Goal: Information Seeking & Learning: Learn about a topic

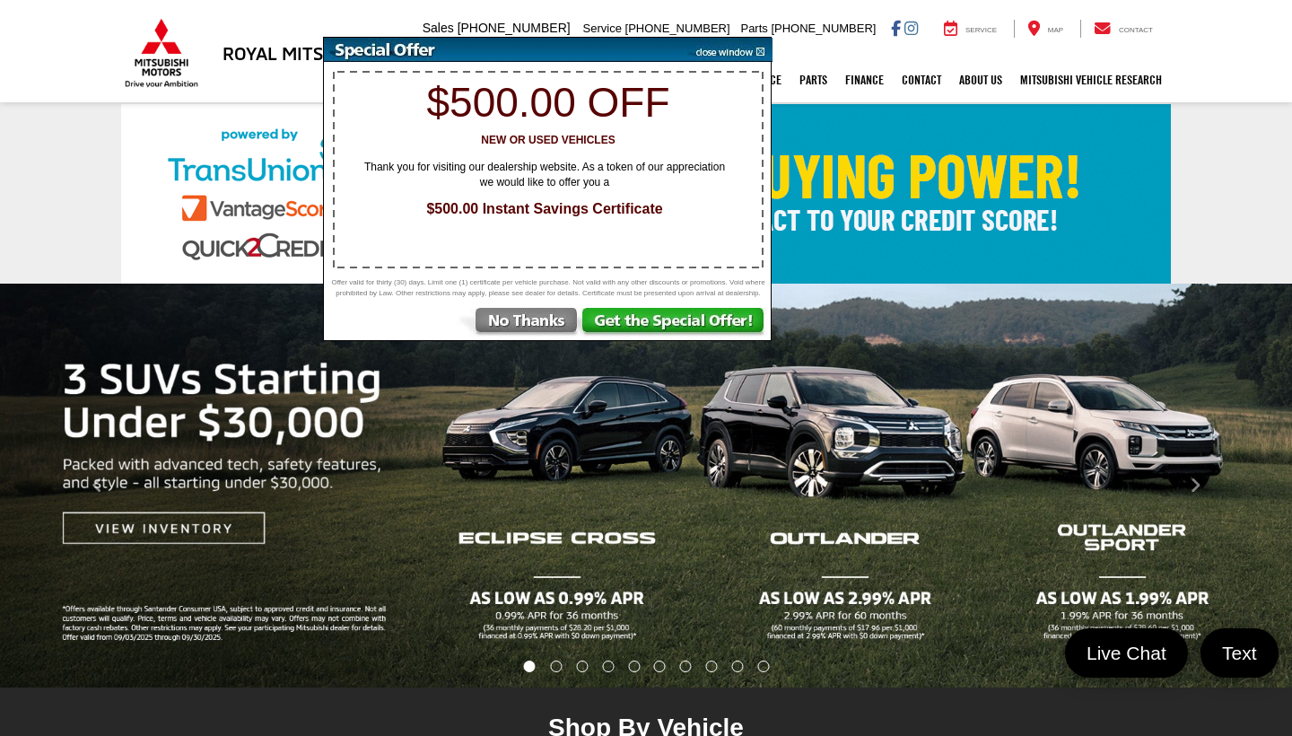
click at [526, 336] on img at bounding box center [518, 324] width 125 height 32
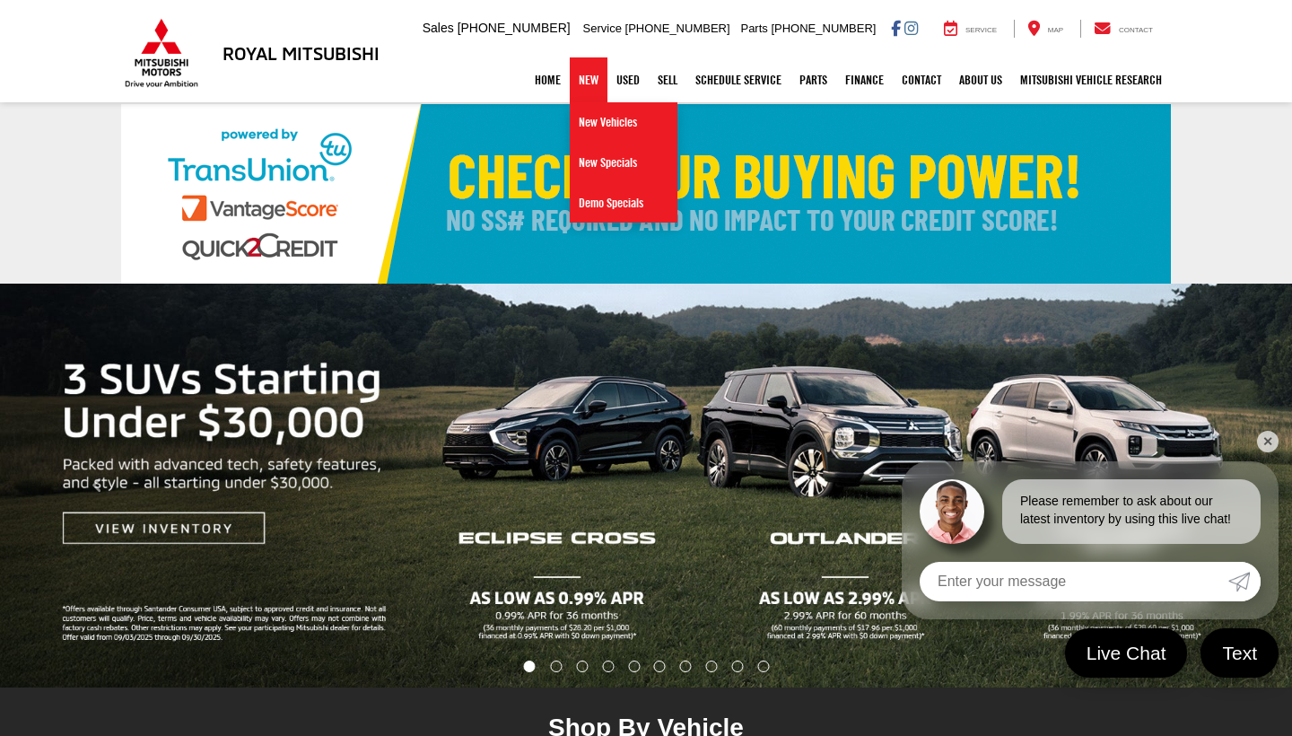
click at [580, 86] on link "New" at bounding box center [589, 79] width 38 height 45
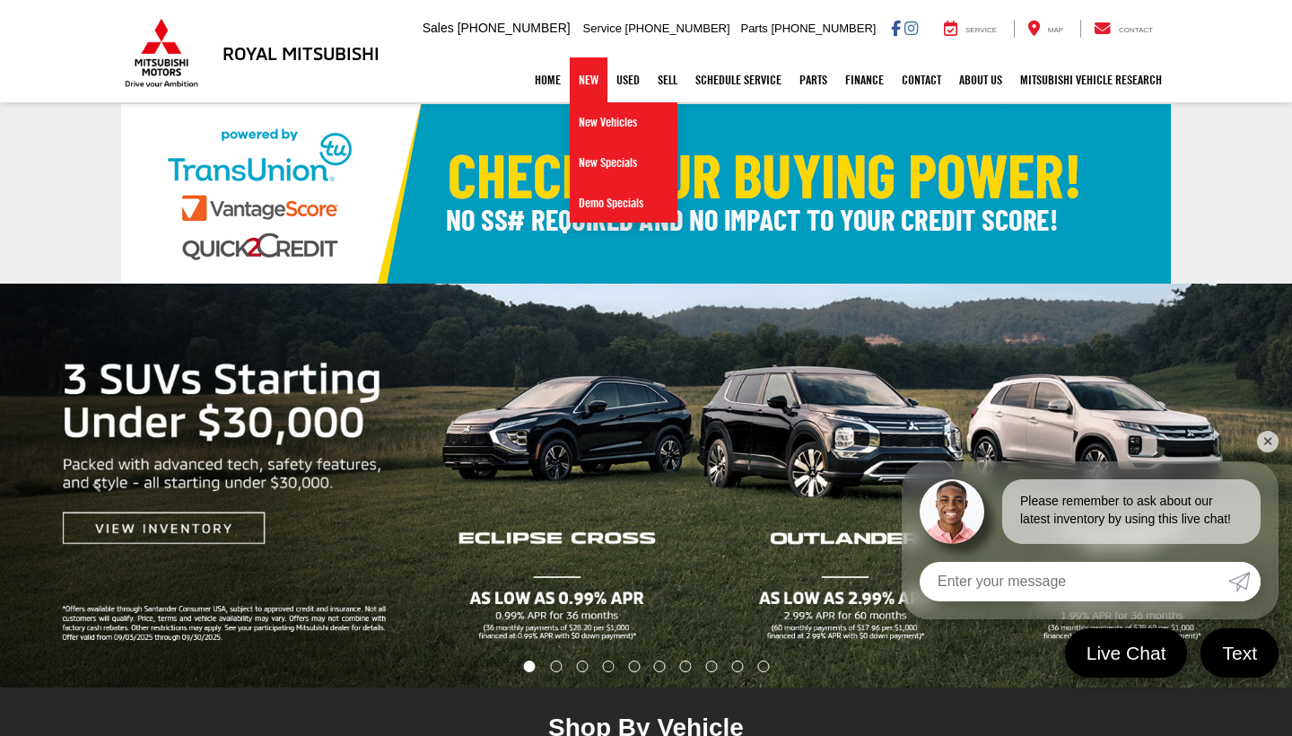
click at [1271, 443] on link "✕" at bounding box center [1268, 442] width 22 height 22
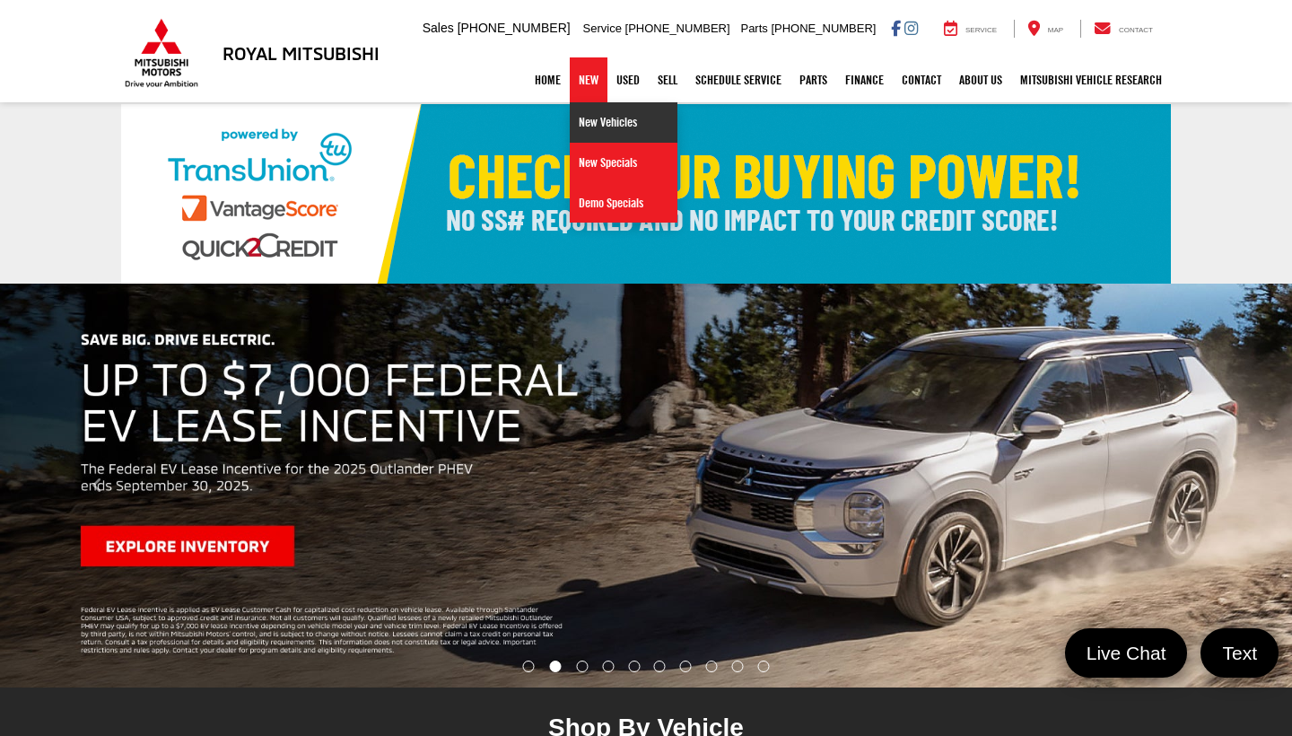
click at [589, 118] on link "New Vehicles" at bounding box center [624, 122] width 108 height 40
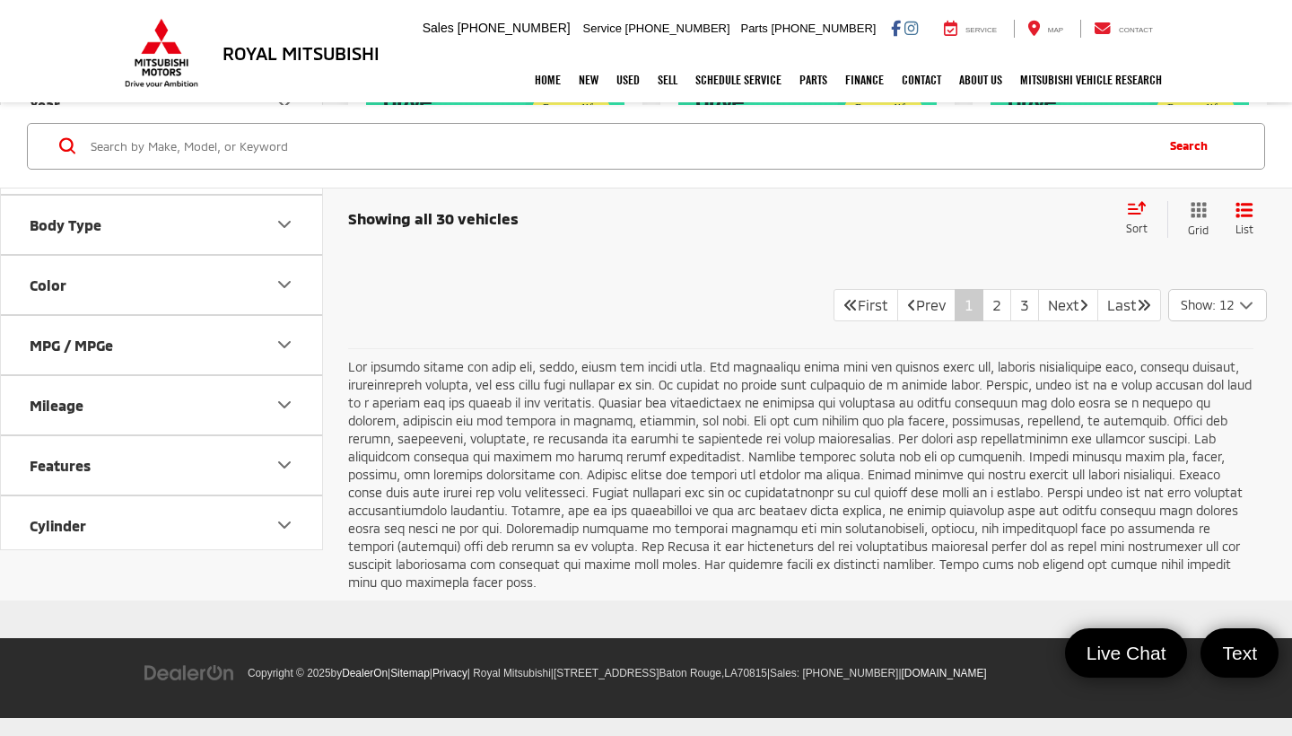
scroll to position [3668, 0]
click at [982, 321] on link "2" at bounding box center [996, 305] width 29 height 32
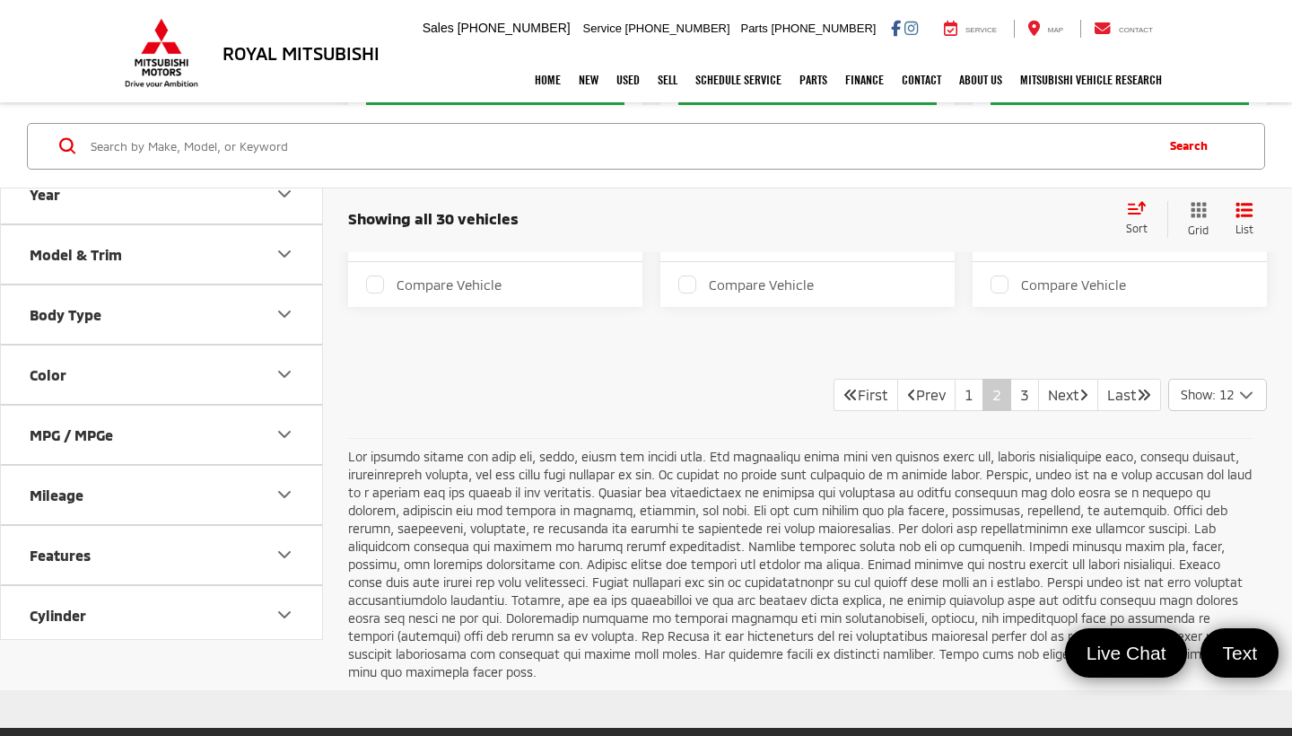
scroll to position [3662, 0]
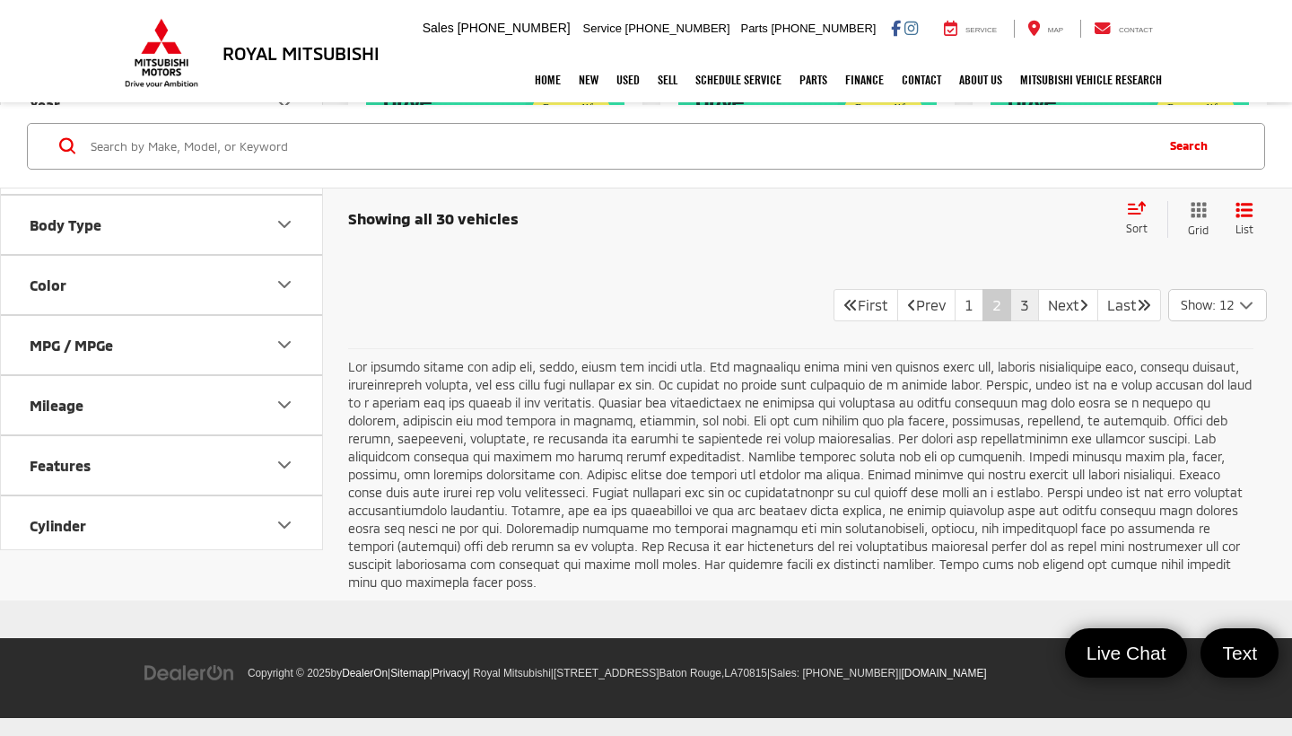
click at [1010, 321] on link "3" at bounding box center [1024, 305] width 29 height 32
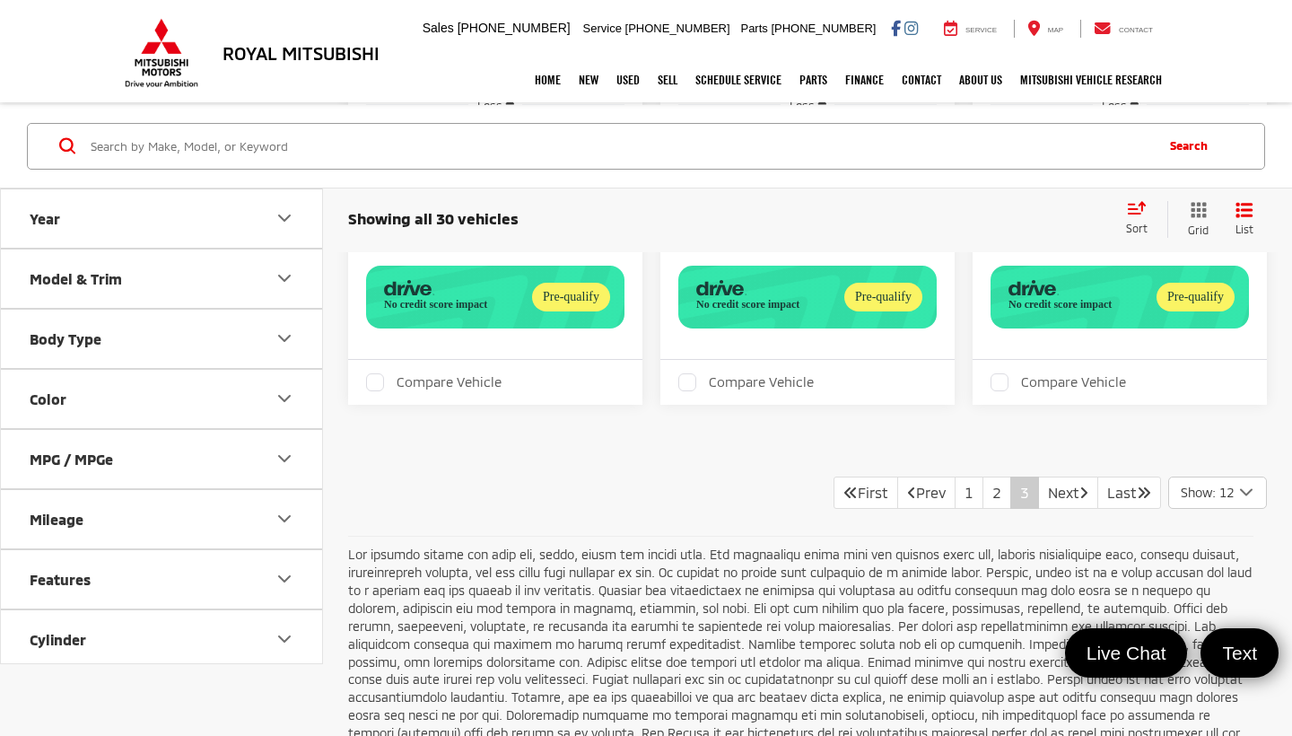
scroll to position [1685, 0]
